Goal: Navigation & Orientation: Find specific page/section

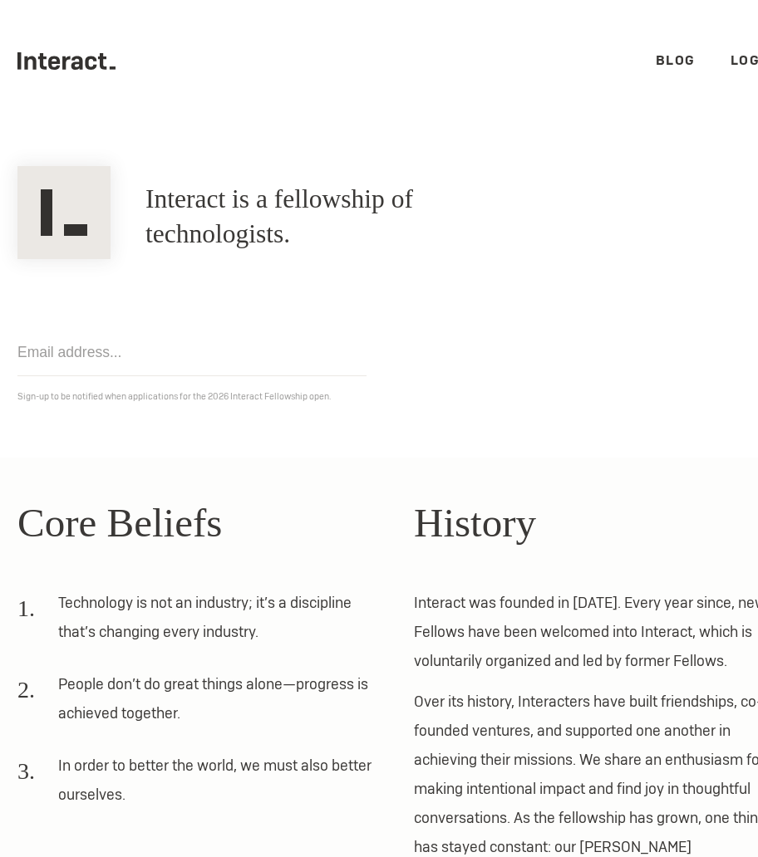
scroll to position [185, 0]
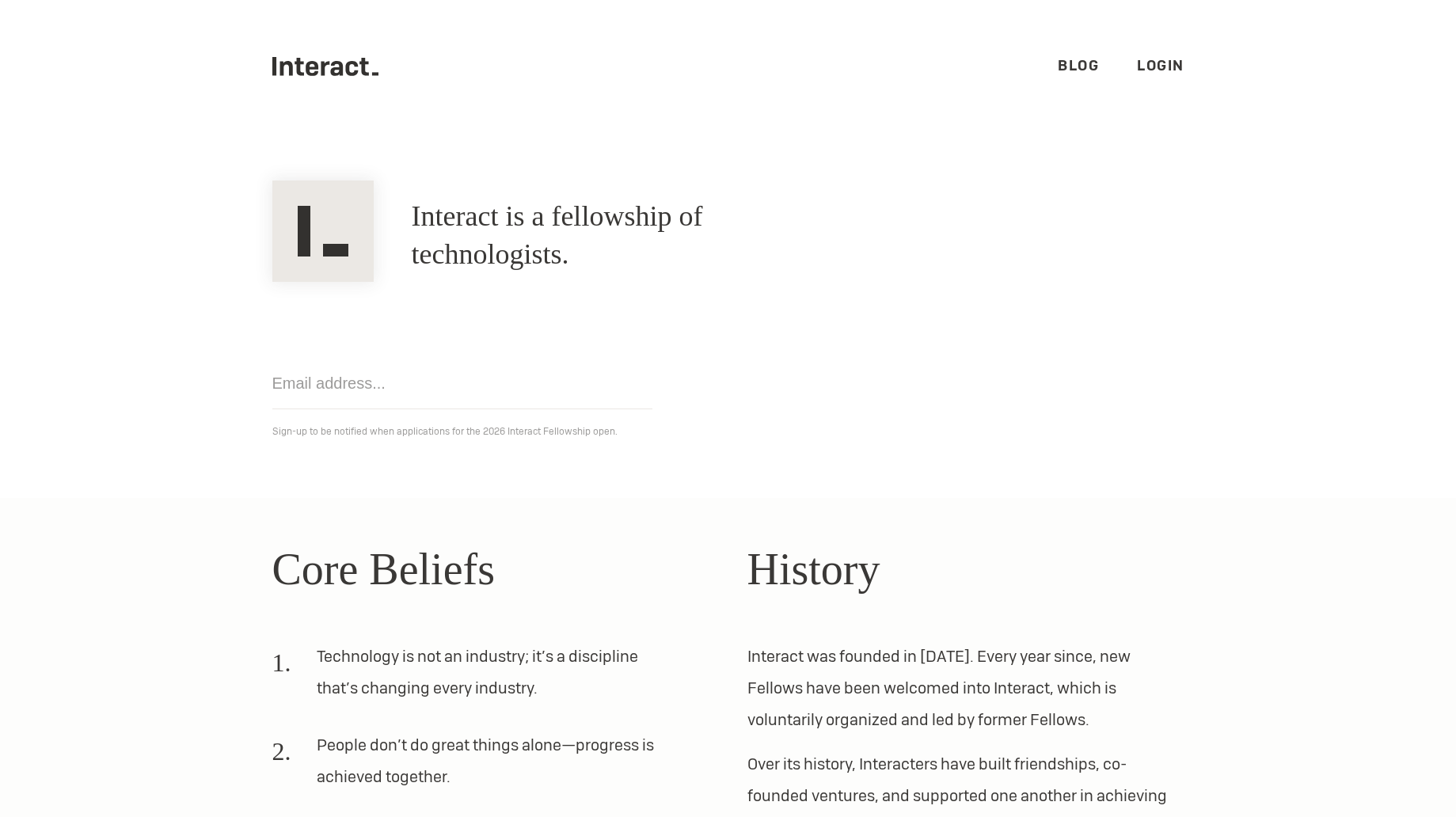
click at [721, 67] on link "Login" at bounding box center [1161, 65] width 48 height 18
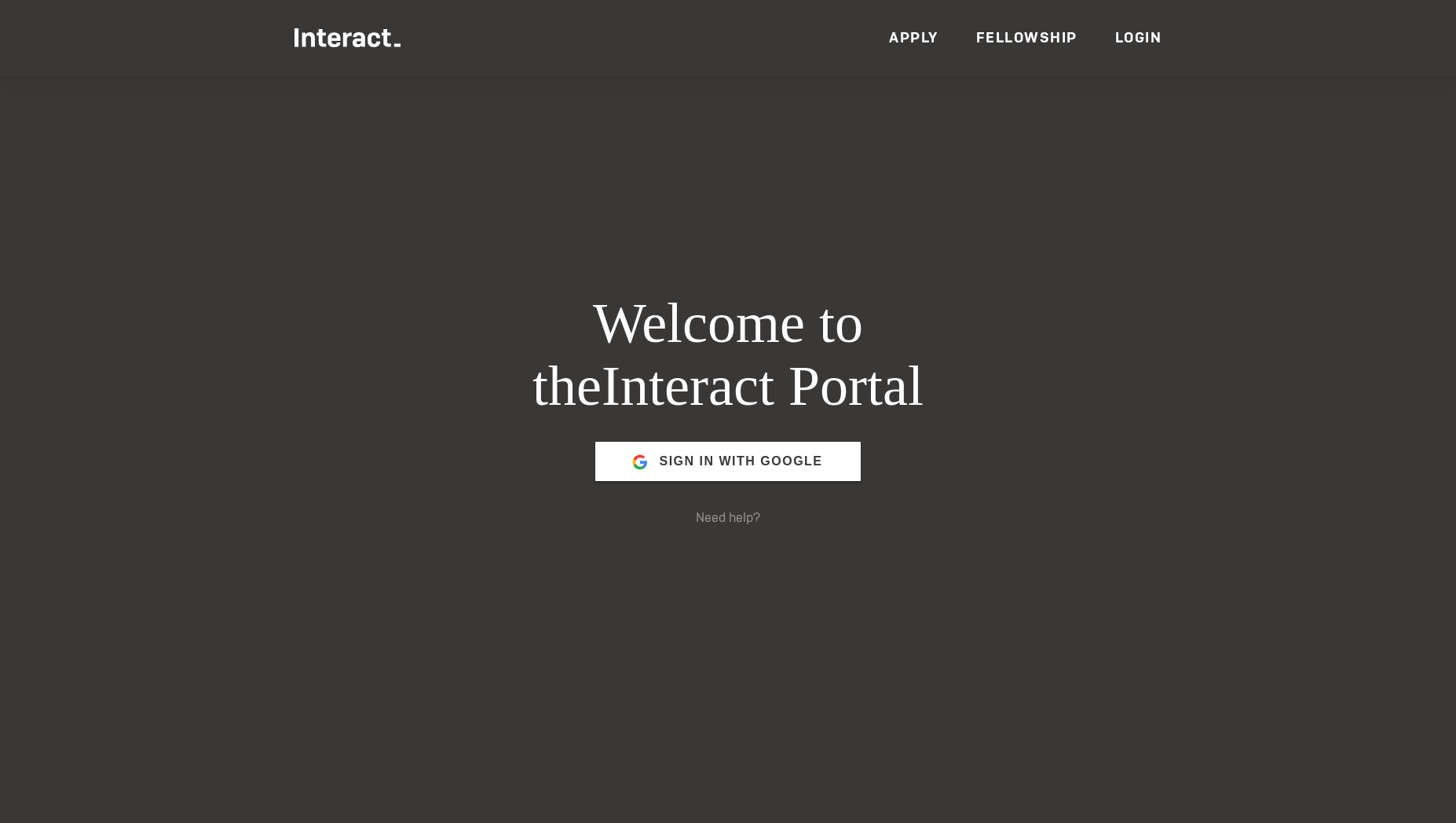
click at [997, 44] on link "Fellowship" at bounding box center [1027, 37] width 101 height 18
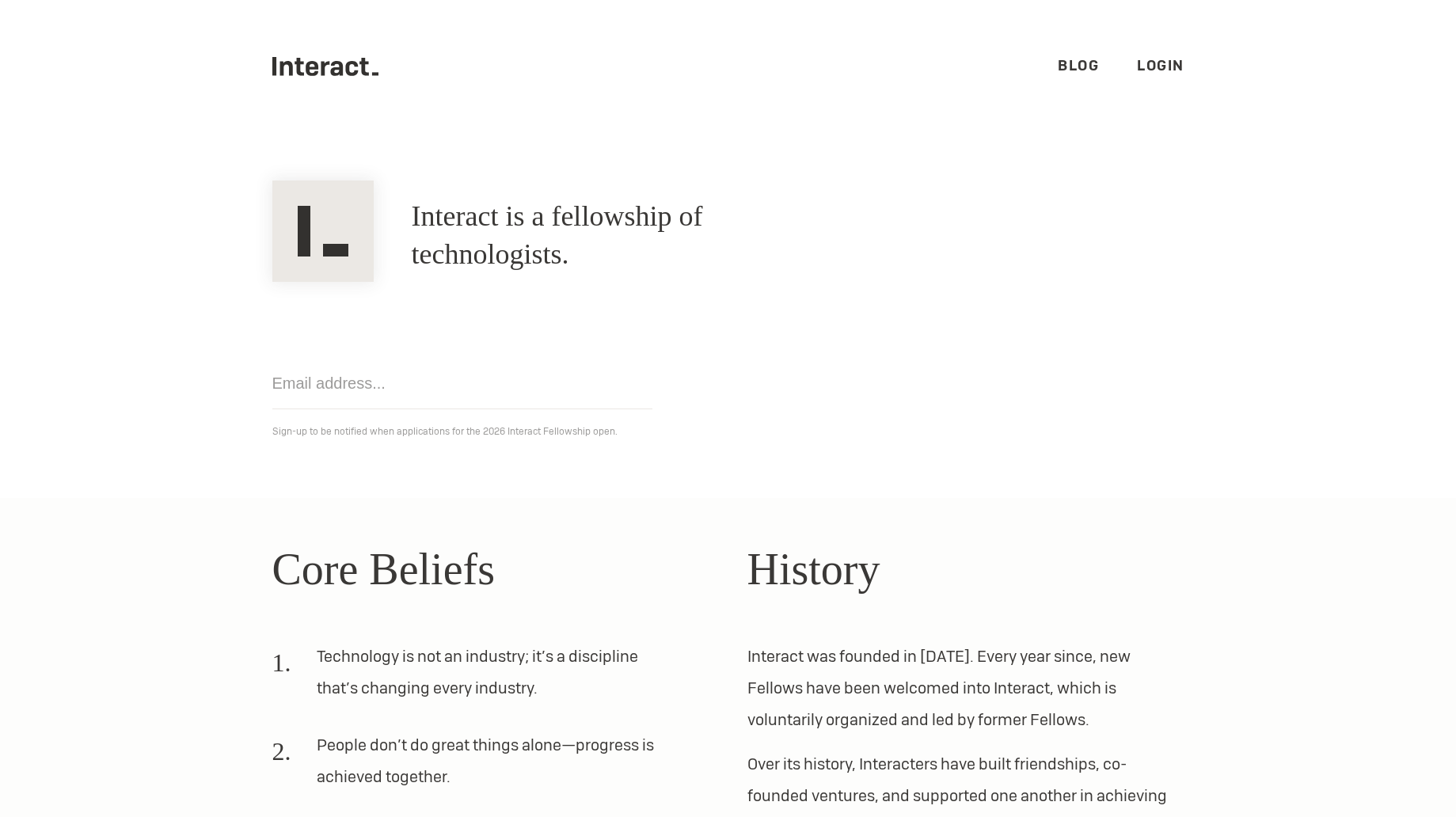
click at [1046, 72] on ul ".cls-1{fill:#33312f;} interact-brand-logotype-black Blog Login" at bounding box center [728, 67] width 912 height 133
click at [1058, 69] on link "Blog" at bounding box center [1078, 65] width 41 height 18
